Goal: Transaction & Acquisition: Purchase product/service

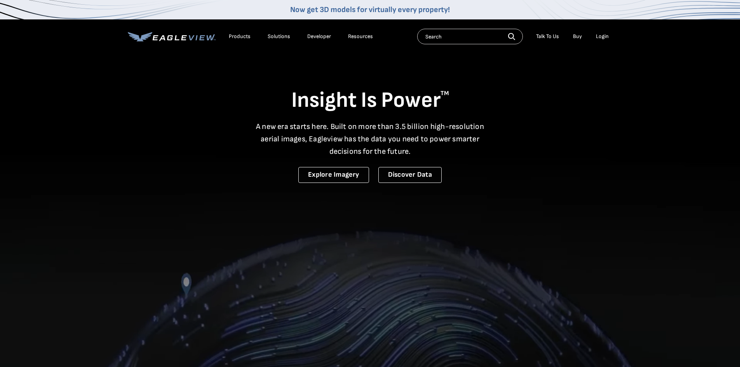
click at [607, 40] on li "Login" at bounding box center [602, 37] width 21 height 12
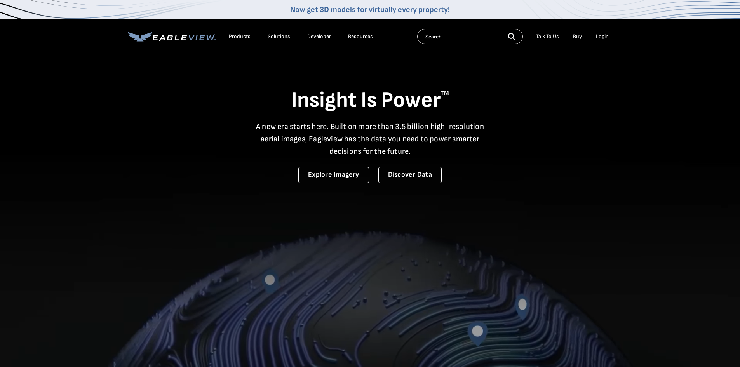
click at [603, 35] on div "Login" at bounding box center [602, 36] width 13 height 7
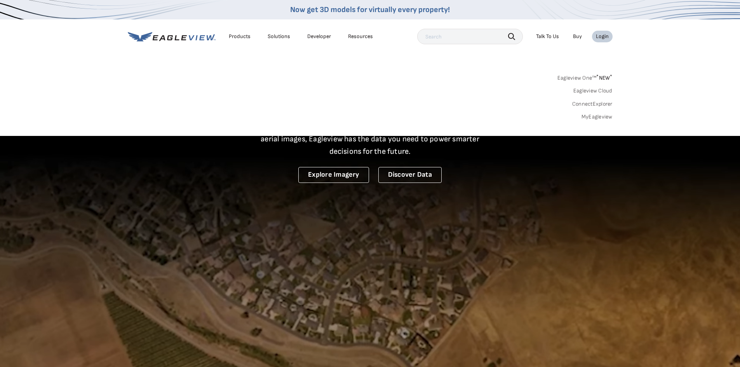
click at [602, 115] on link "MyEagleview" at bounding box center [597, 116] width 31 height 7
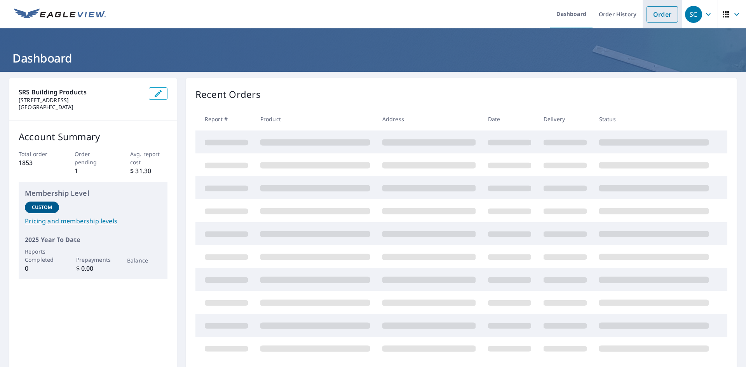
click at [661, 16] on link "Order" at bounding box center [662, 14] width 31 height 16
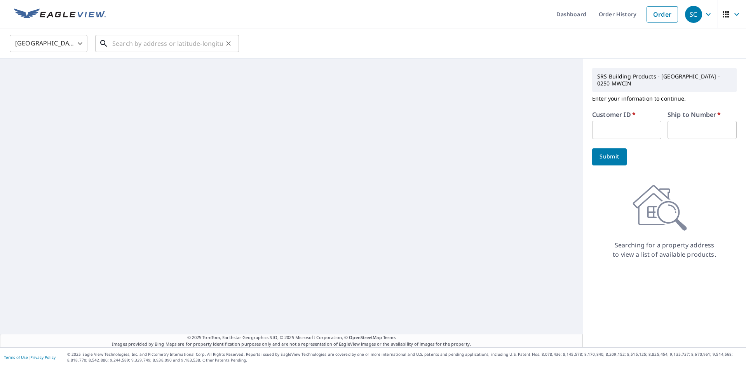
click at [146, 45] on input "text" at bounding box center [167, 44] width 111 height 22
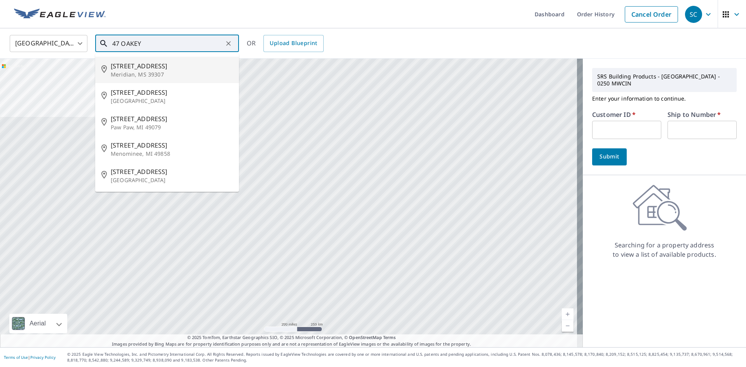
click at [176, 45] on input "47 OAKEY" at bounding box center [167, 44] width 111 height 22
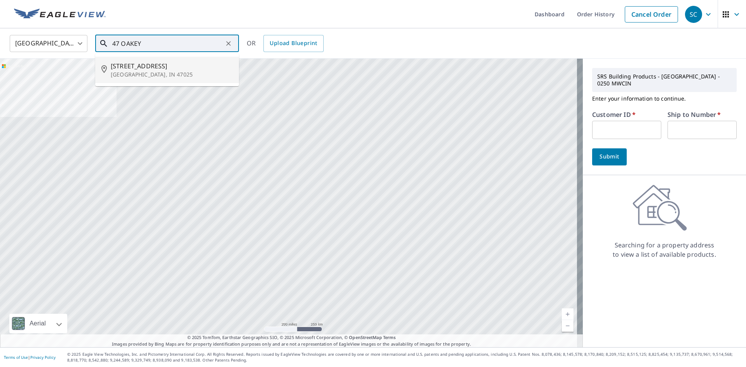
click at [153, 69] on span "[STREET_ADDRESS]" at bounding box center [172, 65] width 122 height 9
type input "[STREET_ADDRESS]"
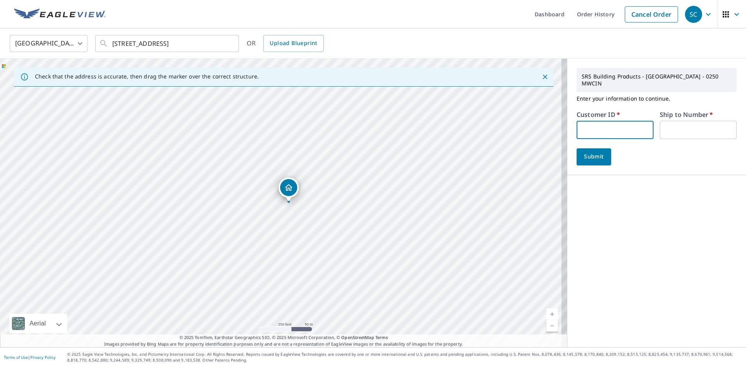
click at [605, 122] on input "text" at bounding box center [615, 130] width 77 height 18
type input "S027619"
click at [676, 125] on input "text" at bounding box center [698, 130] width 77 height 18
type input "1"
click at [584, 152] on span "Submit" at bounding box center [594, 157] width 22 height 10
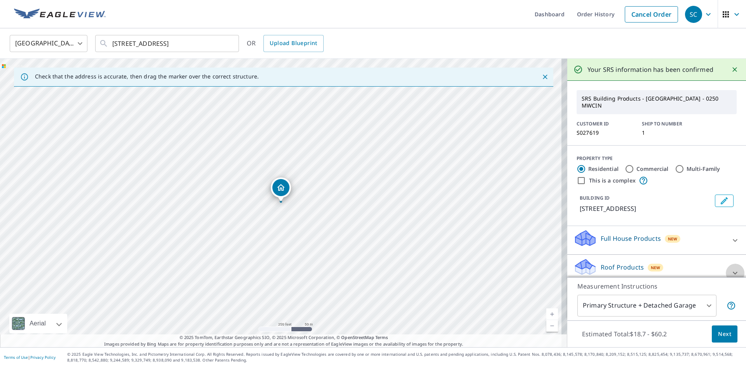
click at [726, 264] on div at bounding box center [735, 273] width 19 height 19
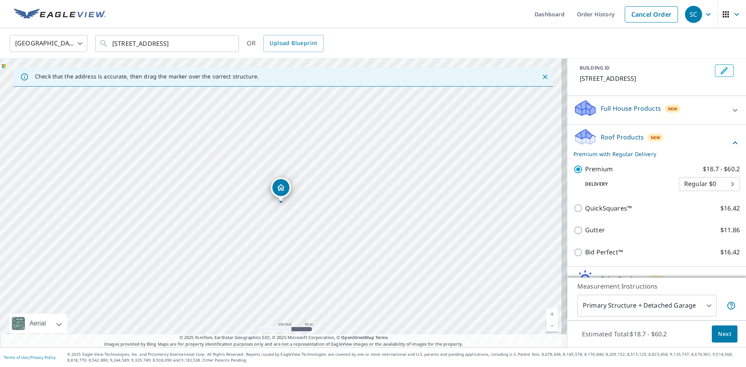
scroll to position [155, 0]
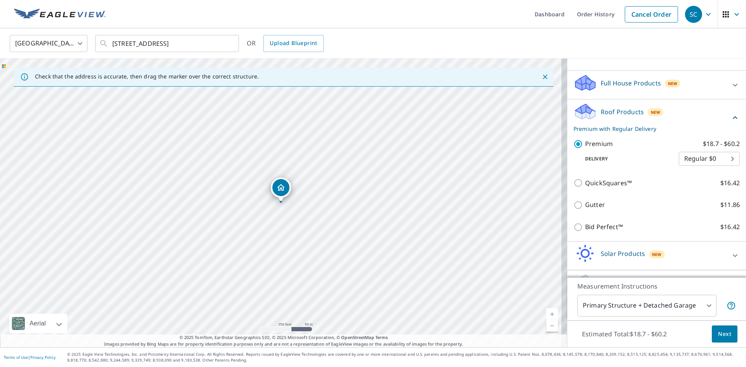
click at [721, 335] on span "Next" at bounding box center [724, 335] width 13 height 10
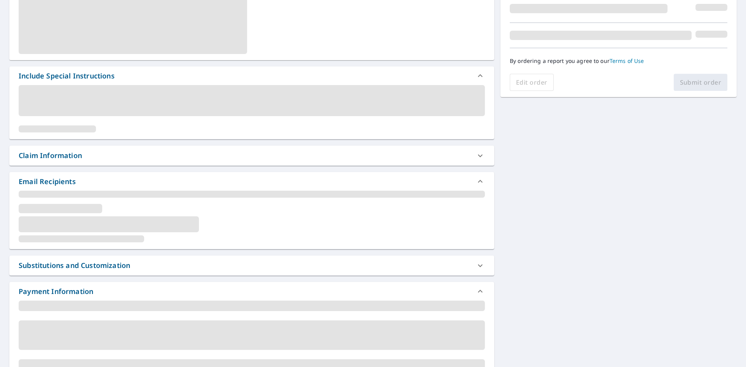
scroll to position [194, 0]
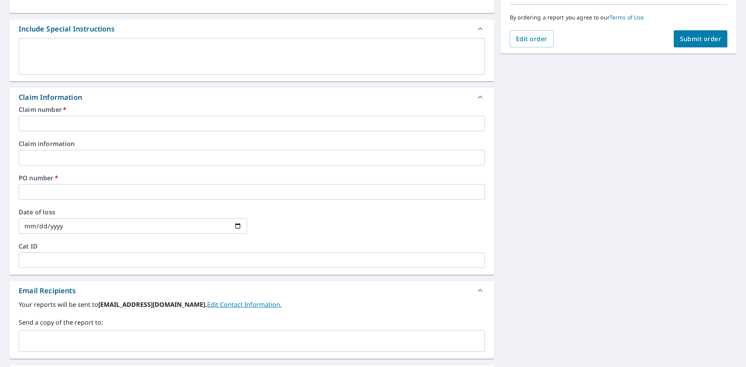
click at [38, 120] on input "text" at bounding box center [252, 124] width 466 height 16
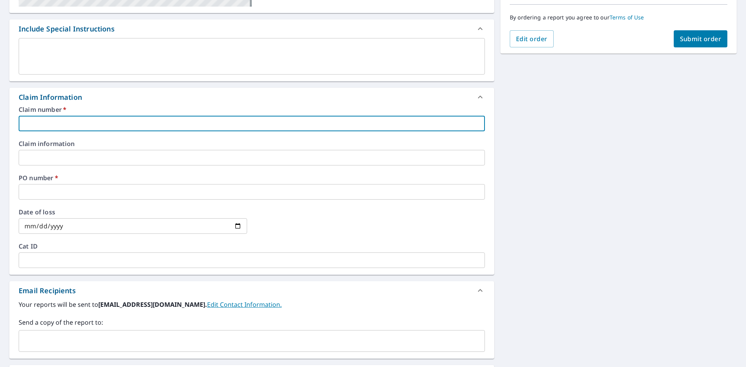
type input "4"
checkbox input "true"
type input "47"
checkbox input "true"
type input "47"
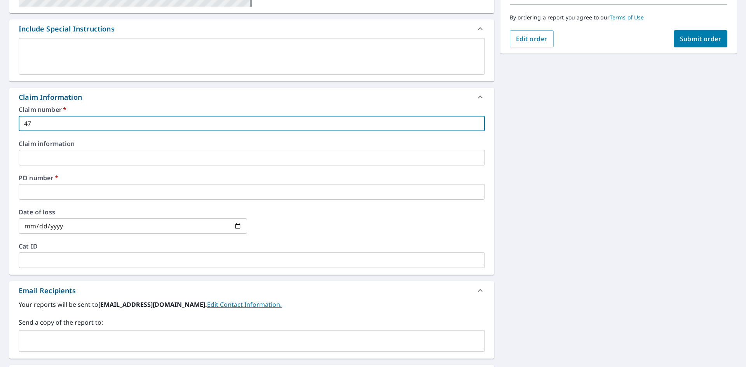
checkbox input "true"
type input "47 o"
checkbox input "true"
type input "47 oa"
checkbox input "true"
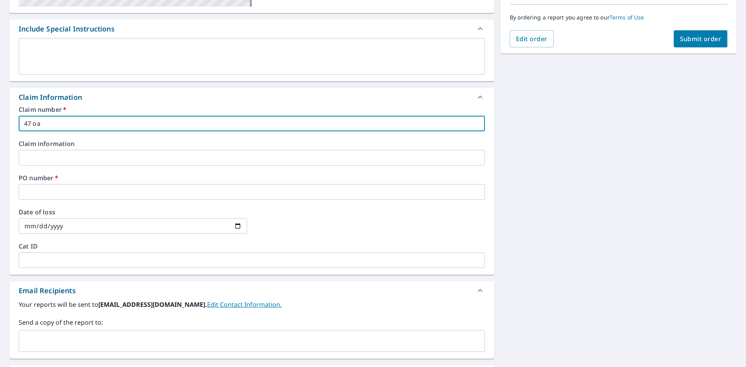
type input "47 oak"
checkbox input "true"
type input "47 oake"
checkbox input "true"
type input "47 oakey"
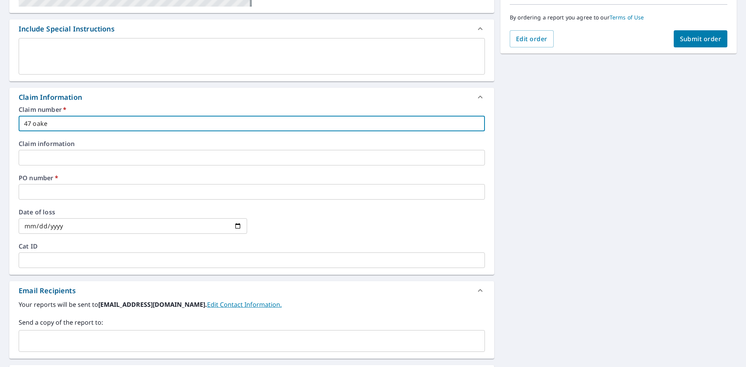
checkbox input "true"
type input "47 oakey"
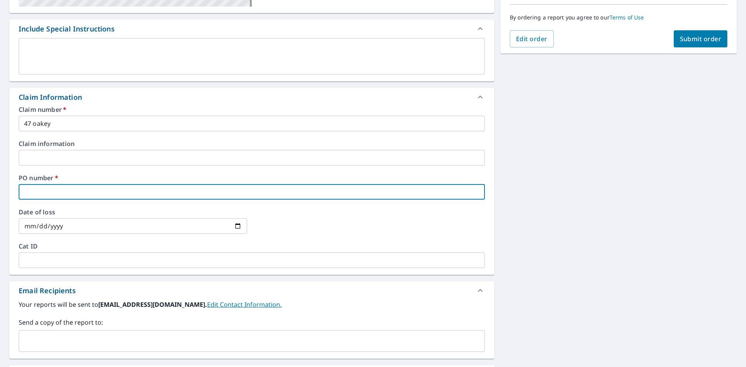
click at [55, 193] on input "text" at bounding box center [252, 192] width 466 height 16
type input "4"
checkbox input "true"
type input "47"
checkbox input "true"
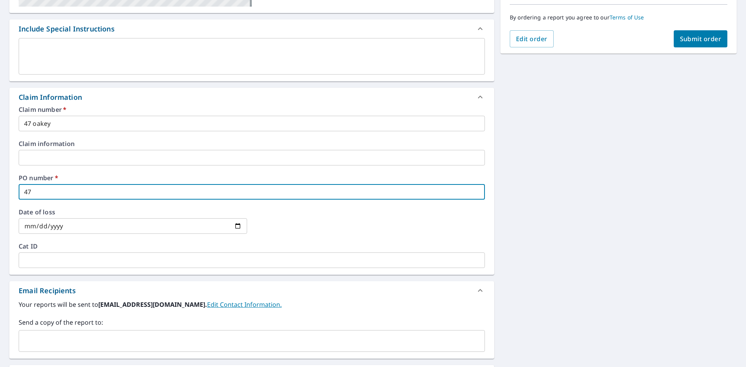
type input "47"
checkbox input "true"
type input "47 o"
checkbox input "true"
type input "47 oa"
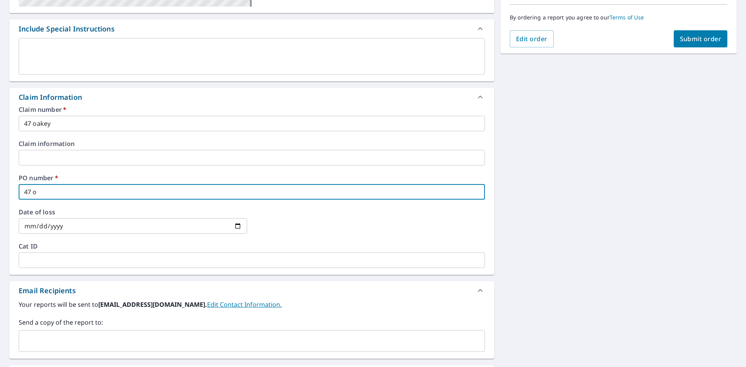
checkbox input "true"
type input "47 oak"
checkbox input "true"
type input "47 oake"
checkbox input "true"
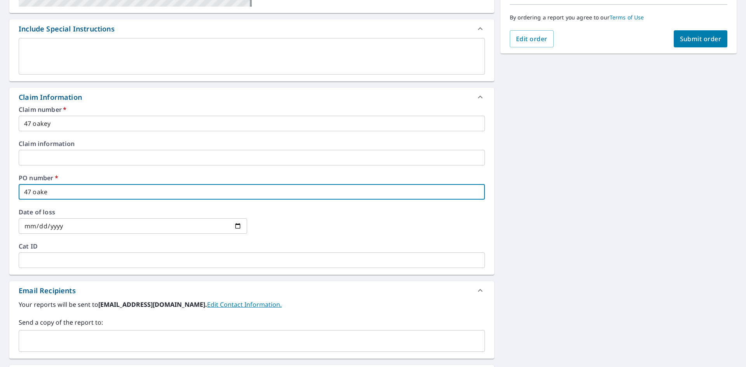
type input "47 oakey"
checkbox input "true"
type input "47 oakey"
click at [84, 337] on input "text" at bounding box center [246, 341] width 448 height 15
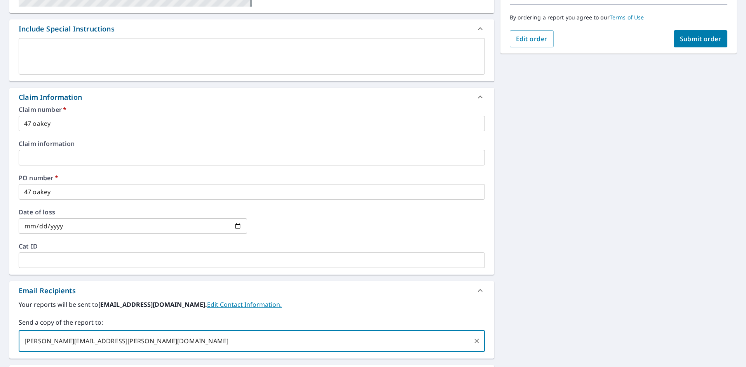
type input "[PERSON_NAME][EMAIL_ADDRESS][PERSON_NAME][DOMAIN_NAME]"
click at [703, 33] on button "Submit order" at bounding box center [701, 38] width 54 height 17
checkbox input "true"
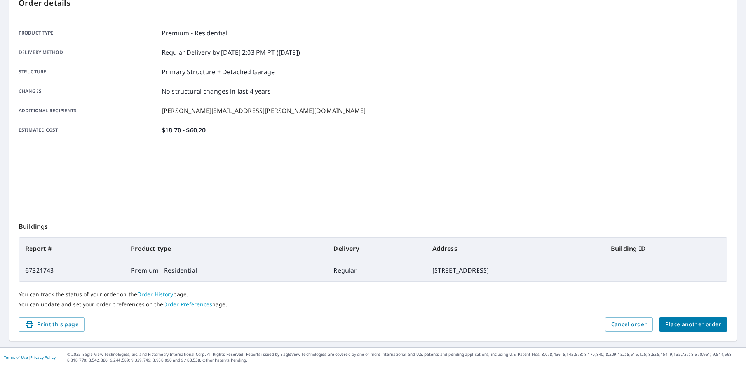
scroll to position [90, 0]
